Goal: Check status: Check status

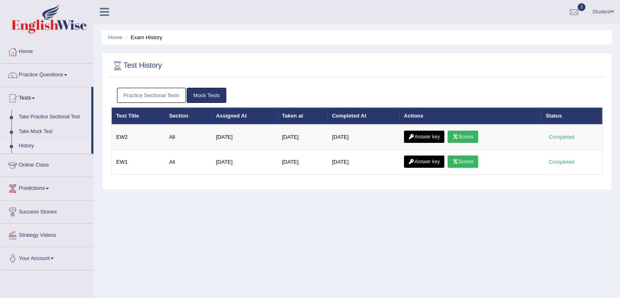
click at [221, 97] on link "Mock Tests" at bounding box center [207, 95] width 40 height 15
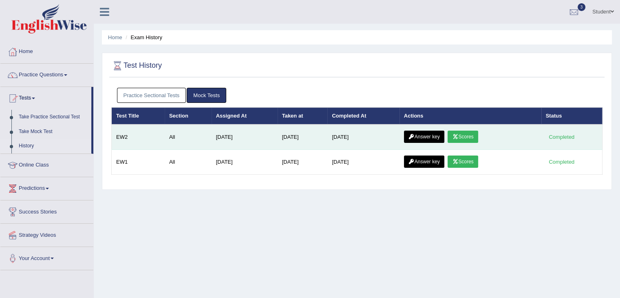
click at [467, 139] on link "Scores" at bounding box center [463, 136] width 30 height 12
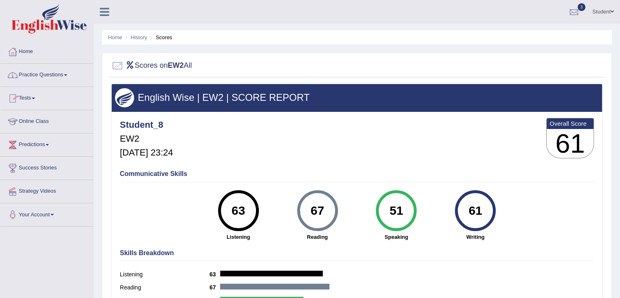
click at [22, 98] on link "Tests" at bounding box center [46, 97] width 93 height 20
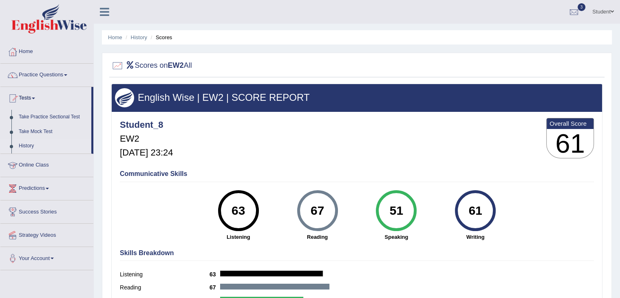
click at [27, 147] on link "History" at bounding box center [53, 146] width 76 height 15
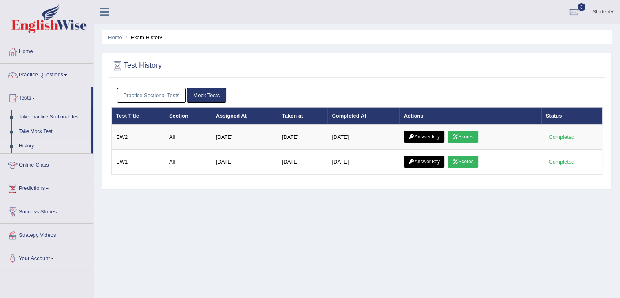
click at [201, 95] on link "Mock Tests" at bounding box center [207, 95] width 40 height 15
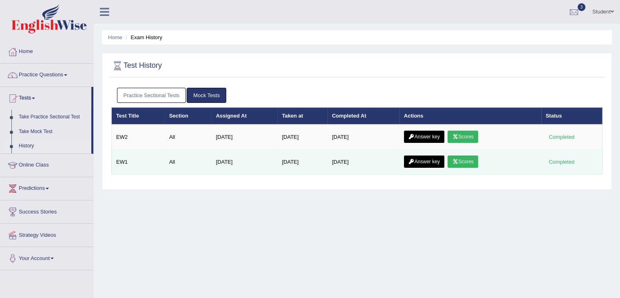
click at [468, 160] on link "Scores" at bounding box center [463, 161] width 30 height 12
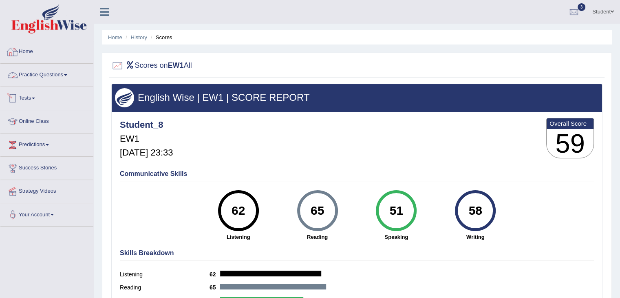
click at [25, 49] on link "Home" at bounding box center [46, 50] width 93 height 20
